Goal: Information Seeking & Learning: Compare options

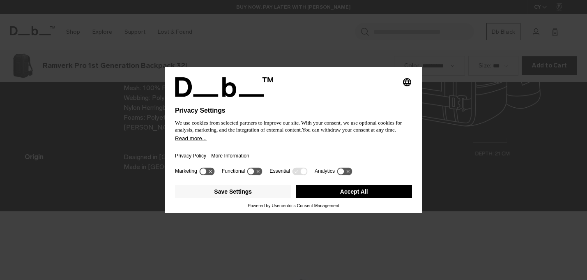
scroll to position [1120, 0]
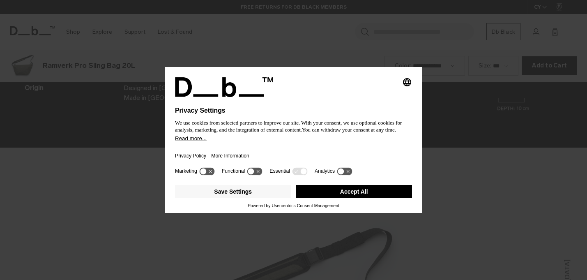
scroll to position [1120, 0]
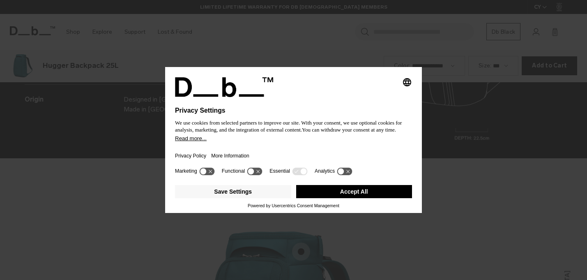
scroll to position [1120, 0]
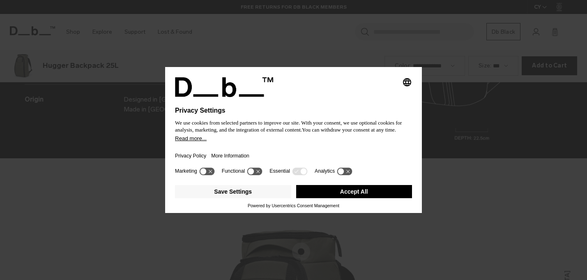
scroll to position [1120, 0]
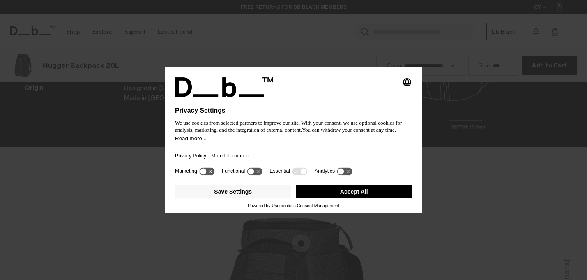
scroll to position [1120, 0]
